Goal: Information Seeking & Learning: Understand process/instructions

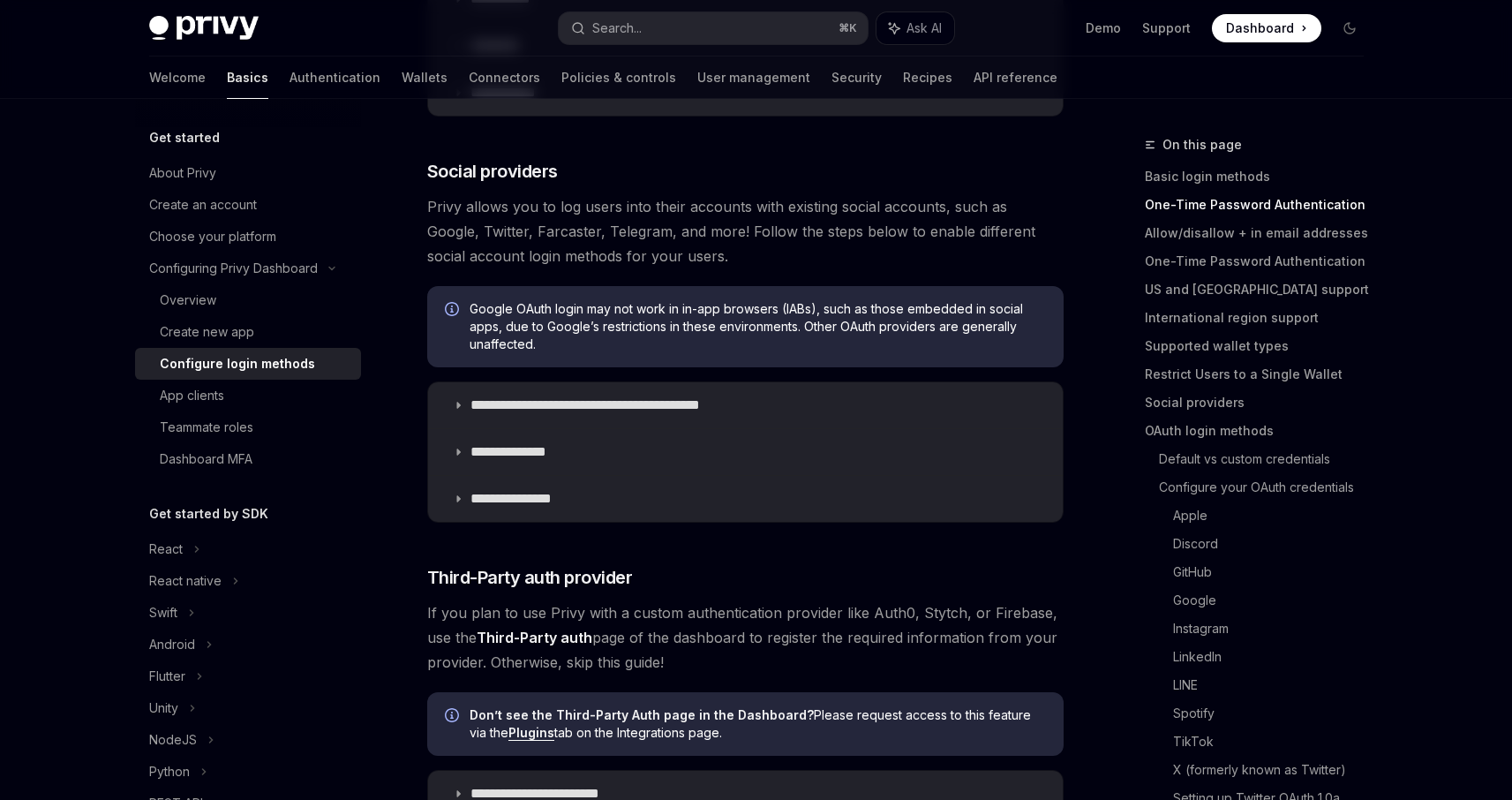
scroll to position [517, 0]
click at [522, 416] on summary "**********" at bounding box center [745, 404] width 635 height 46
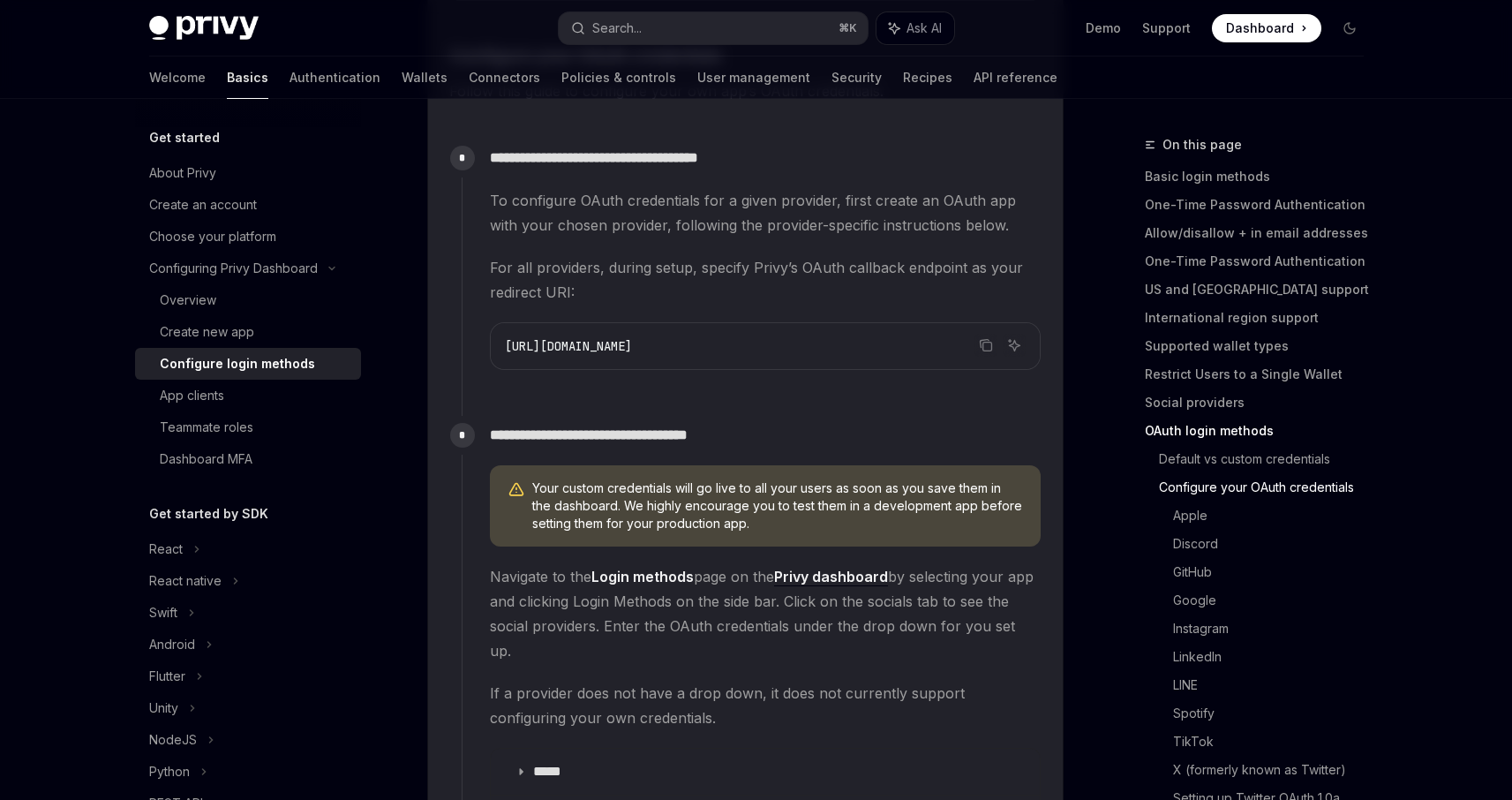
scroll to position [1536, 0]
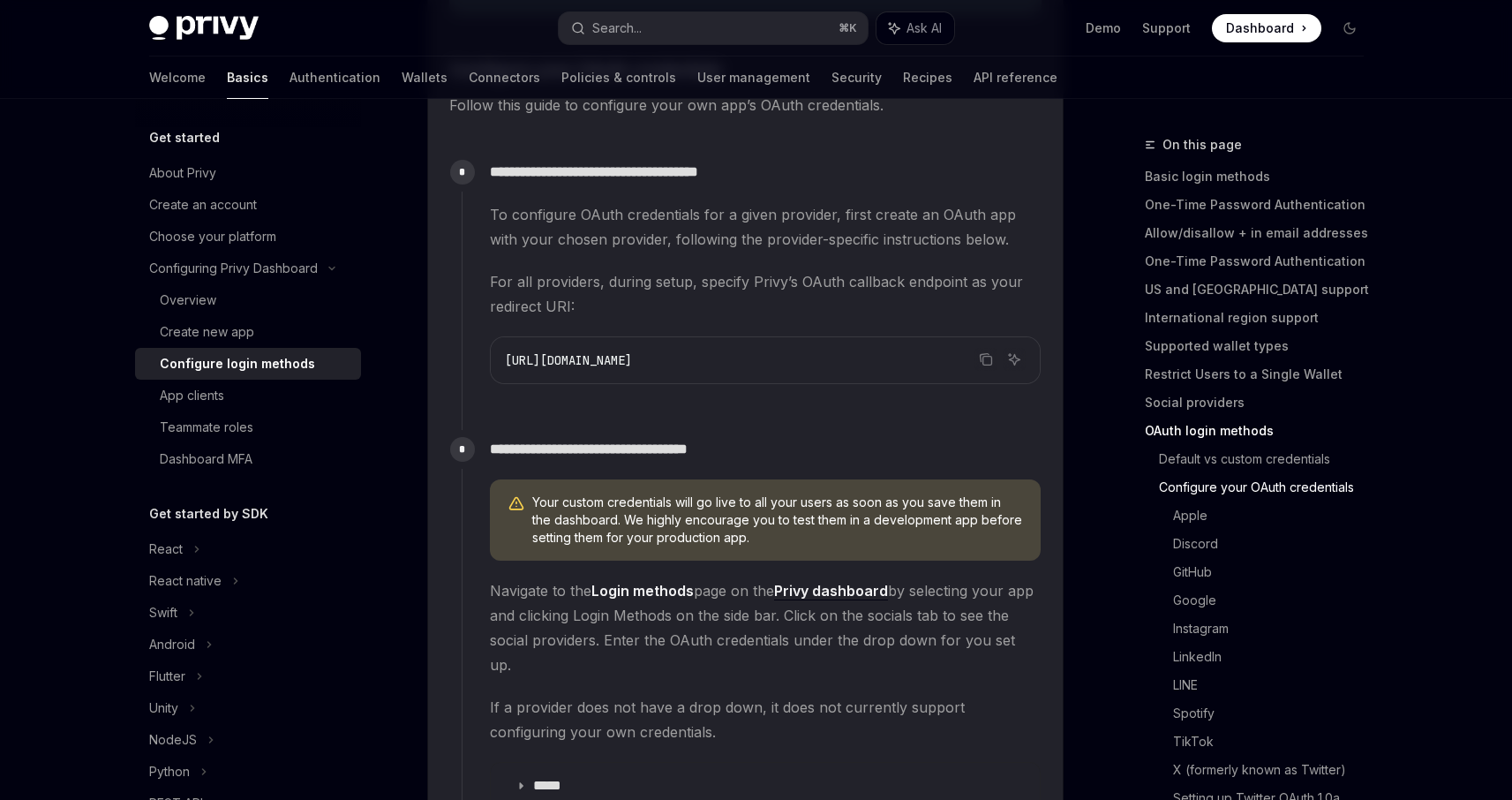
drag, startPoint x: 854, startPoint y: 357, endPoint x: 535, endPoint y: 352, distance: 319.0
click at [522, 349] on code "[URL][DOMAIN_NAME]" at bounding box center [764, 360] width 520 height 22
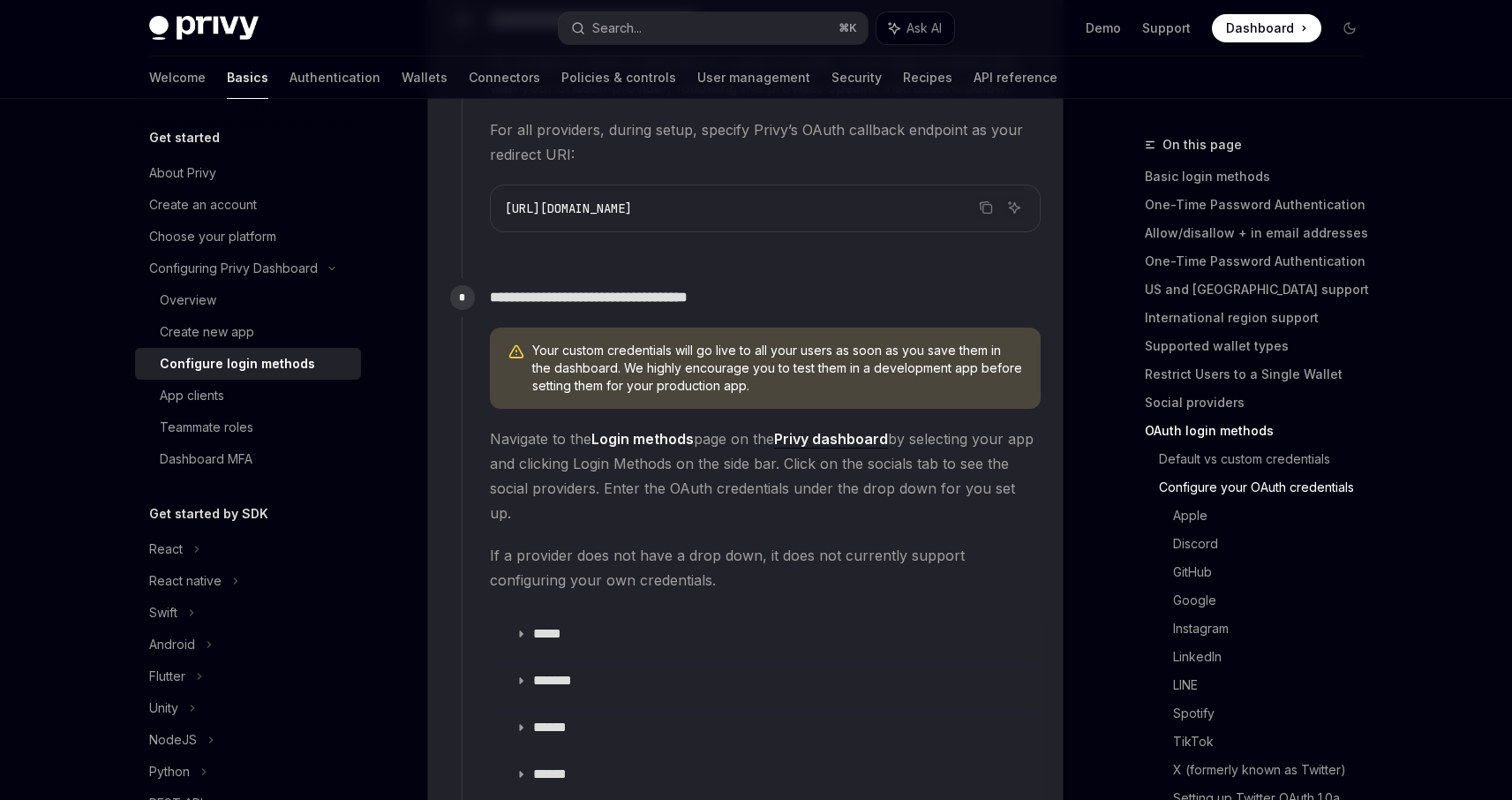
scroll to position [1684, 0]
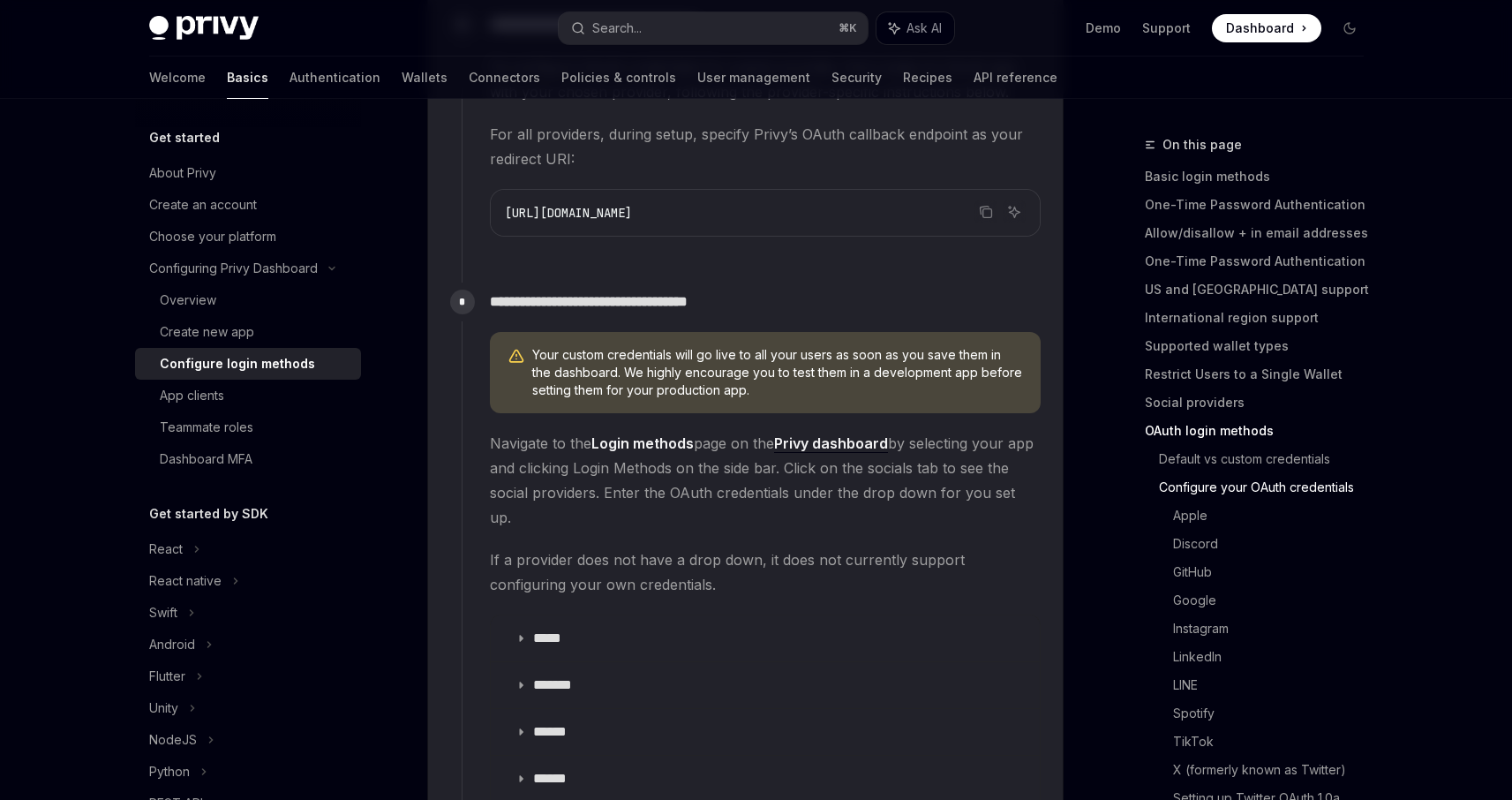
click at [633, 205] on span "[URL][DOMAIN_NAME]" at bounding box center [568, 213] width 127 height 16
drag, startPoint x: 847, startPoint y: 207, endPoint x: 446, endPoint y: 207, distance: 401.0
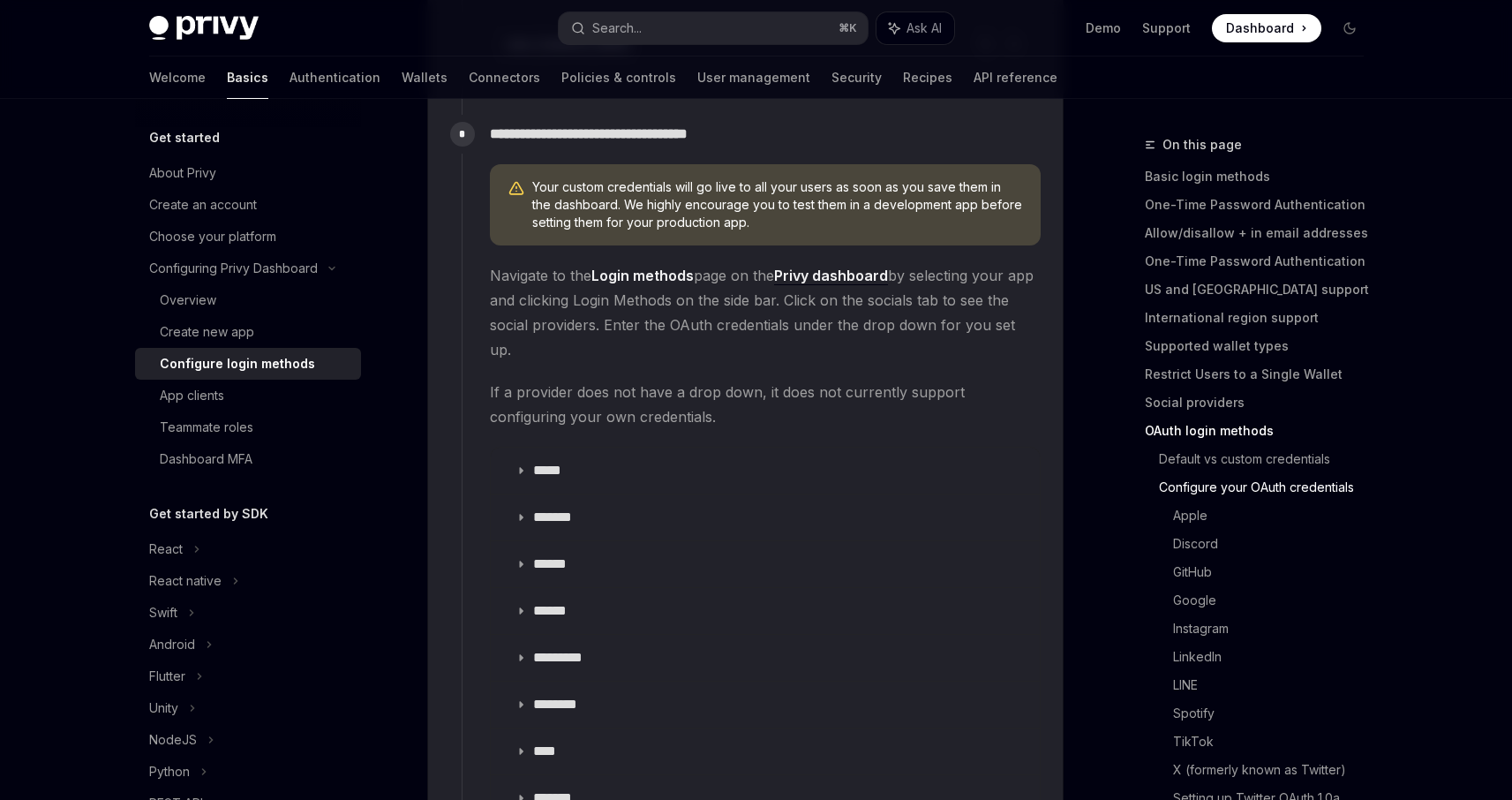
scroll to position [1855, 0]
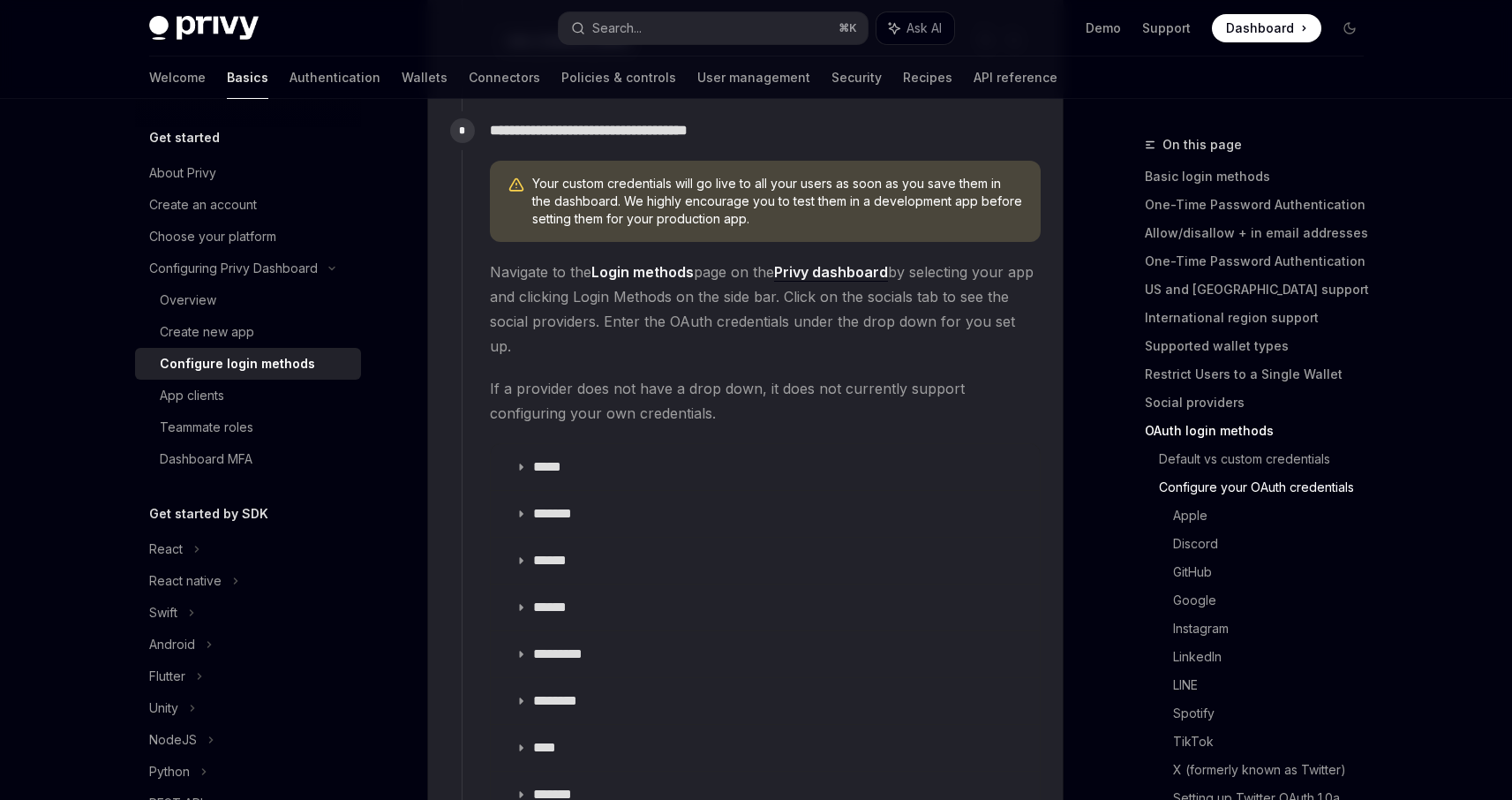
click at [658, 306] on span "Navigate to the Login methods page on the Privy dashboard by selecting your app…" at bounding box center [765, 309] width 551 height 99
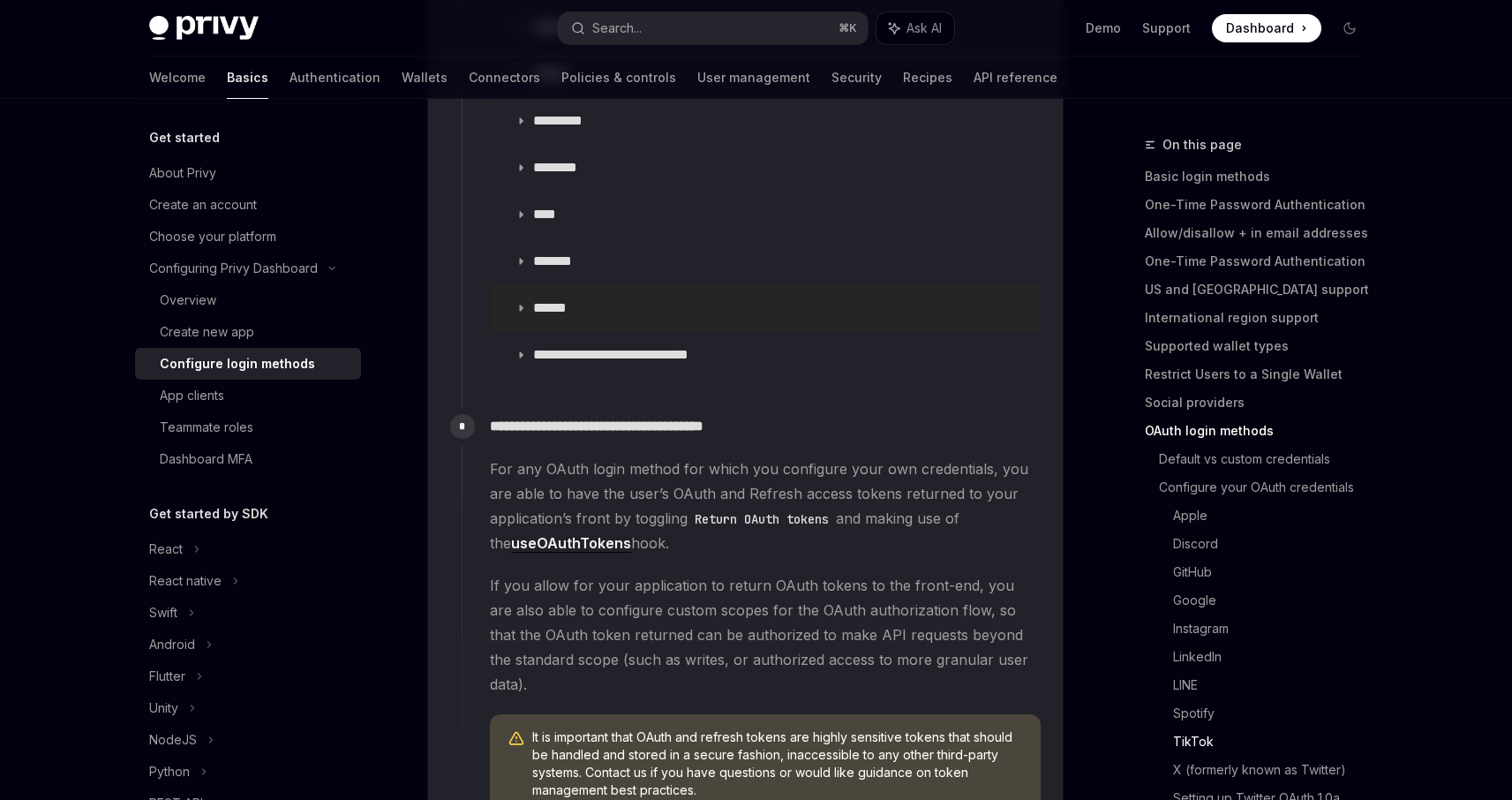
scroll to position [2568, 0]
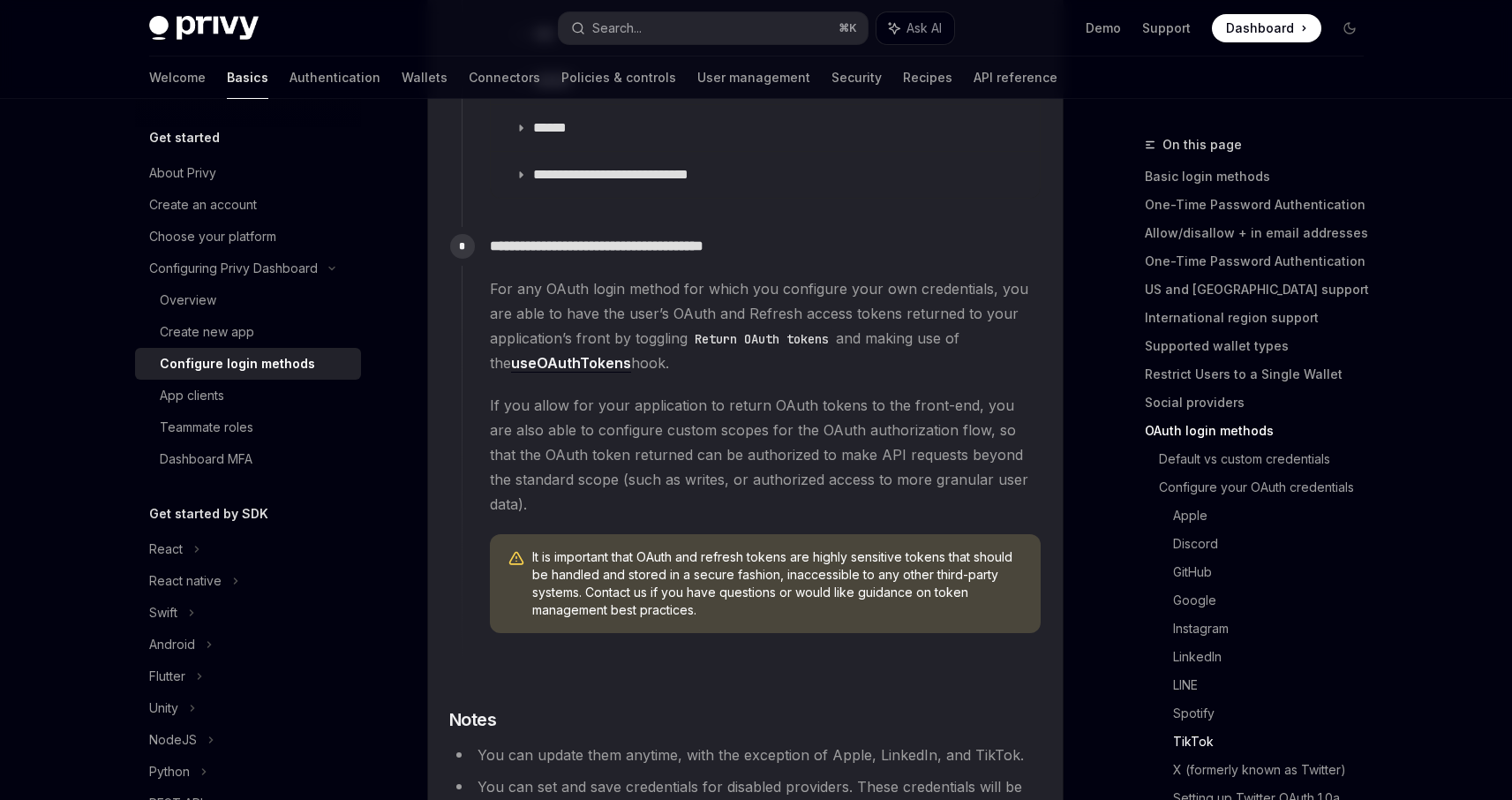
click at [772, 330] on code "Return OAuth tokens" at bounding box center [761, 339] width 149 height 20
click at [556, 354] on link "useOAuthTokens" at bounding box center [572, 363] width 120 height 19
type textarea "*"
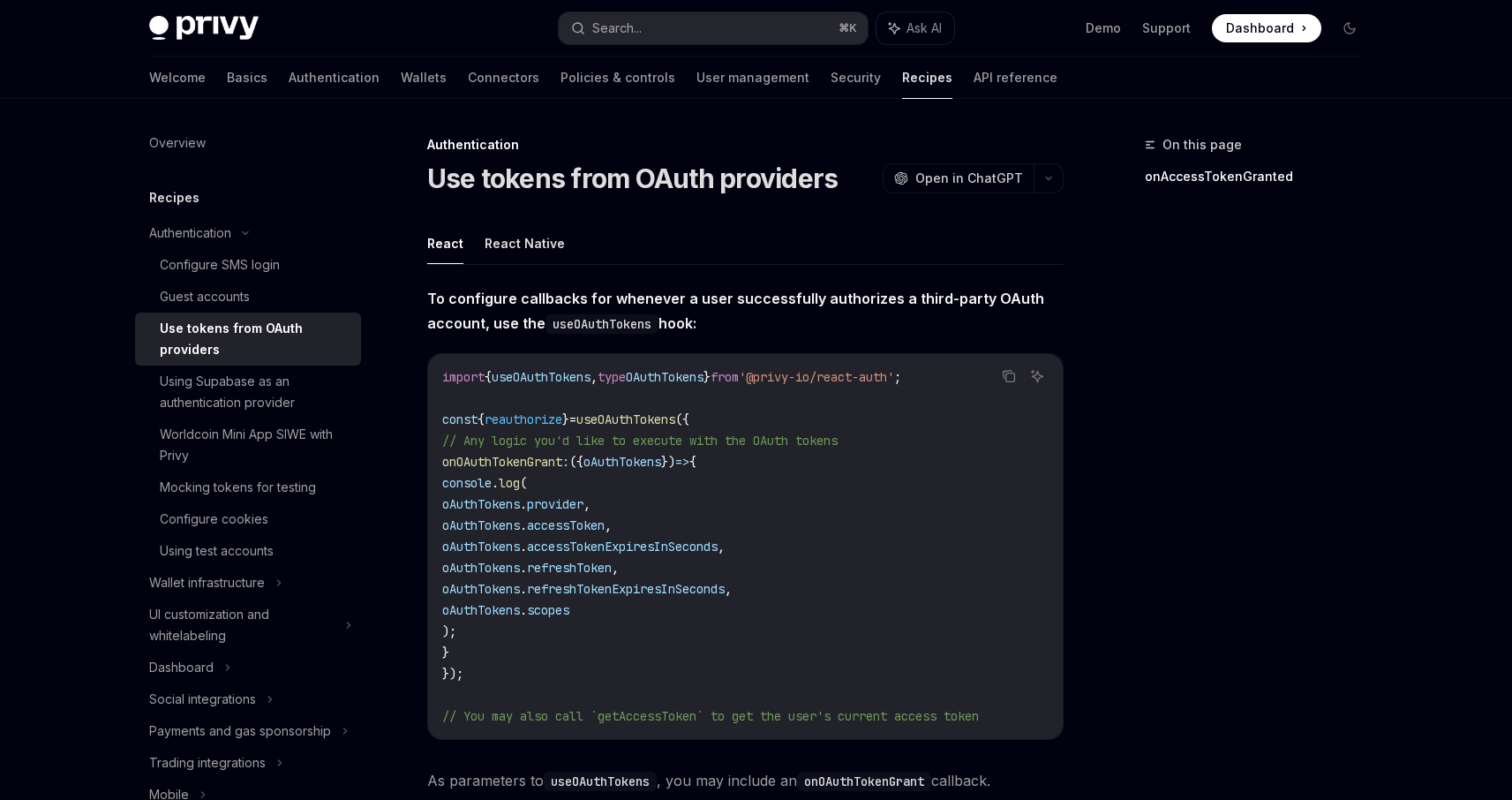
click at [632, 409] on code "import { useOAuthTokens , type OAuthTokens } from '@privy-io/react-auth' ; cons…" at bounding box center [746, 546] width 606 height 360
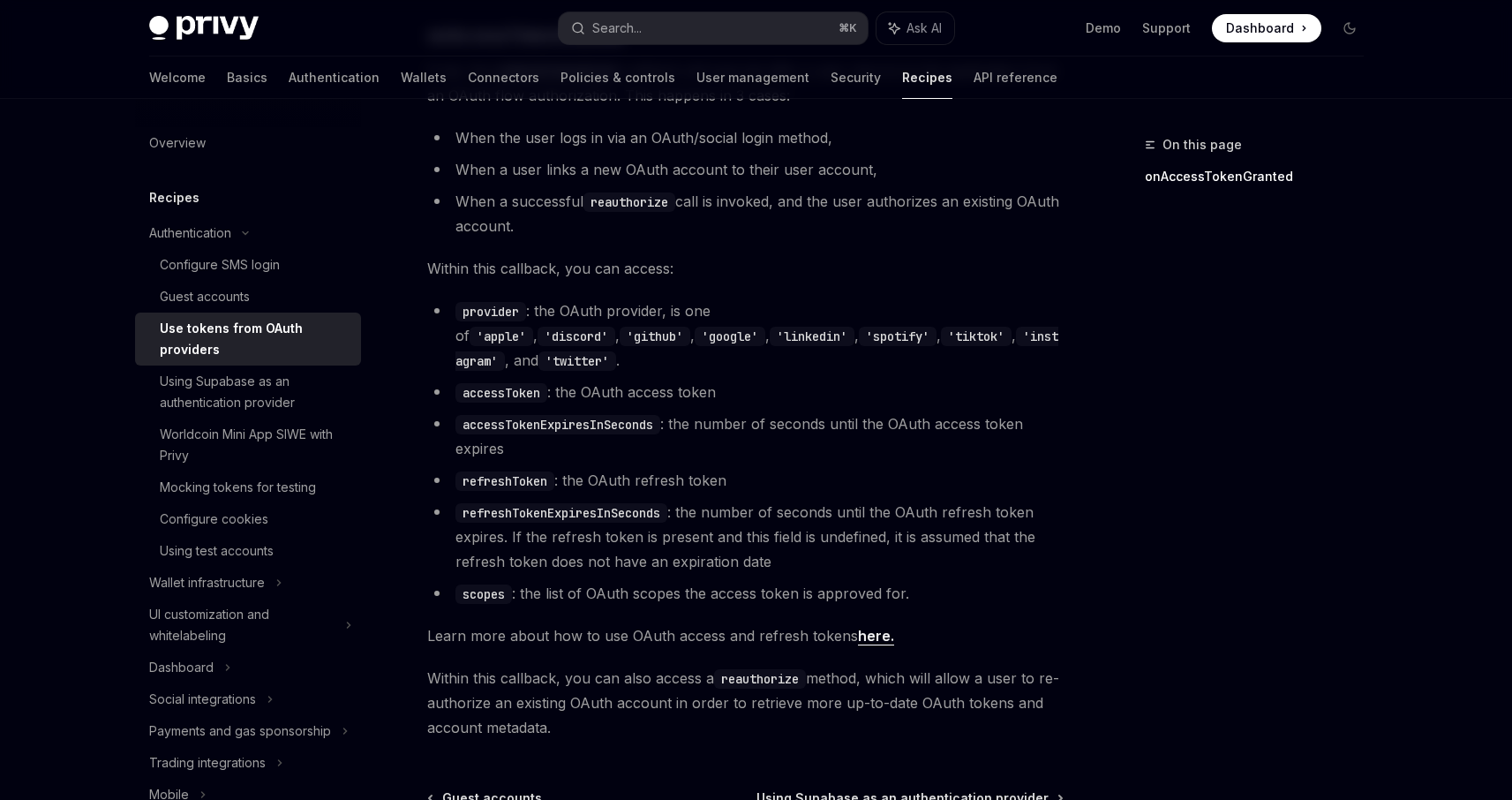
scroll to position [898, 0]
